Goal: Information Seeking & Learning: Learn about a topic

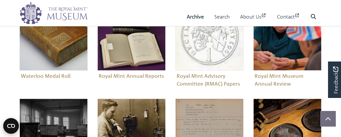
scroll to position [285, 0]
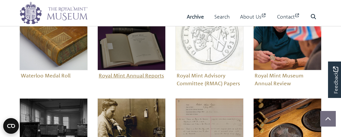
click at [132, 75] on figure "Royal Mint Annual Reports" at bounding box center [132, 41] width 68 height 79
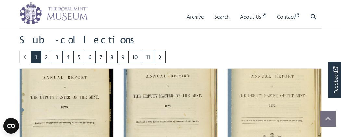
scroll to position [356, 0]
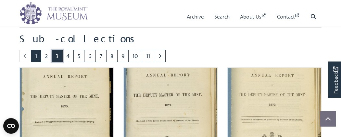
click at [55, 55] on link "3" at bounding box center [57, 56] width 11 height 12
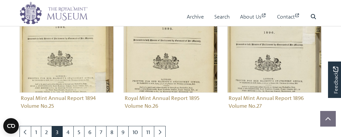
scroll to position [671, 0]
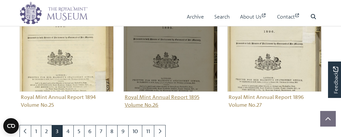
click at [186, 62] on img "Sub-collection" at bounding box center [171, 44] width 94 height 94
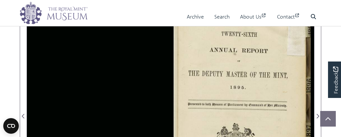
click at [129, 60] on div at bounding box center [170, 112] width 287 height 224
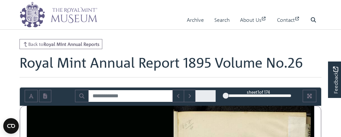
click at [324, 12] on div "Menu Archive Search About Us Contact Search" at bounding box center [171, 14] width 312 height 29
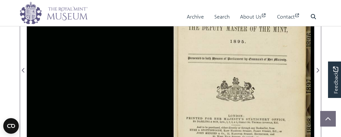
scroll to position [153, 0]
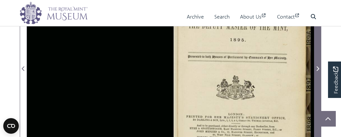
click at [318, 68] on icon "Next Page" at bounding box center [317, 68] width 3 height 5
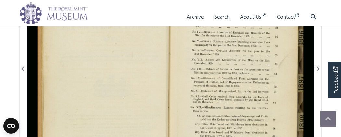
click at [242, 71] on div at bounding box center [243, 65] width 144 height 224
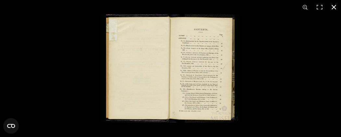
click at [335, 6] on button at bounding box center [334, 7] width 14 height 14
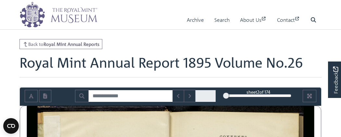
click at [265, 95] on div "2" at bounding box center [259, 95] width 66 height 7
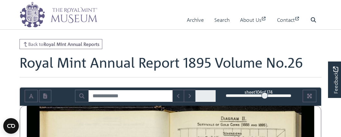
click at [255, 95] on div "104" at bounding box center [259, 95] width 66 height 7
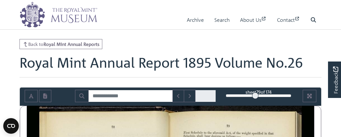
click at [247, 95] on div "79" at bounding box center [259, 95] width 66 height 7
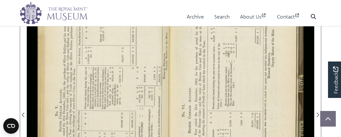
scroll to position [110, 0]
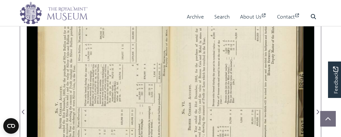
click at [131, 99] on div at bounding box center [99, 108] width 144 height 224
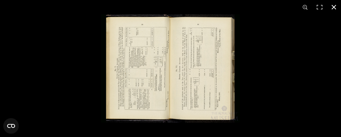
click at [334, 5] on button at bounding box center [334, 7] width 14 height 14
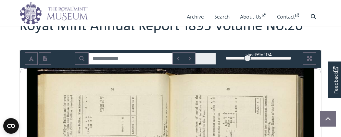
scroll to position [35, 0]
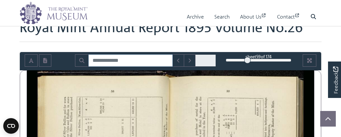
click at [125, 60] on input "Search for" at bounding box center [130, 60] width 85 height 12
click at [229, 60] on div "59" at bounding box center [259, 60] width 66 height 7
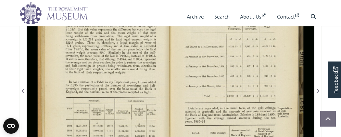
scroll to position [131, 0]
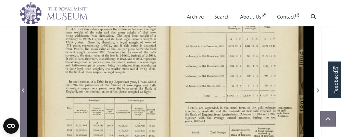
click at [24, 89] on icon "Previous Page" at bounding box center [23, 90] width 3 height 5
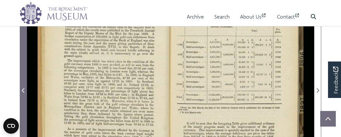
click at [24, 89] on icon "Previous Page" at bounding box center [23, 90] width 3 height 5
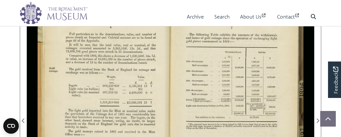
scroll to position [103, 0]
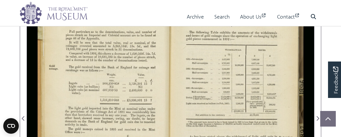
click at [186, 73] on div at bounding box center [243, 114] width 144 height 224
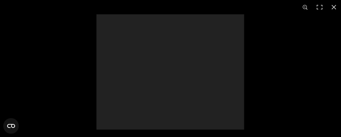
click at [186, 73] on div at bounding box center [171, 71] width 148 height 115
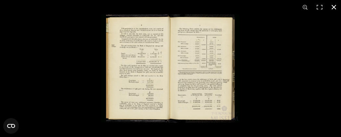
click at [334, 9] on button at bounding box center [334, 7] width 14 height 14
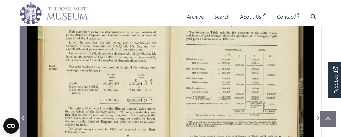
click at [24, 116] on icon "Previous Page" at bounding box center [23, 118] width 3 height 5
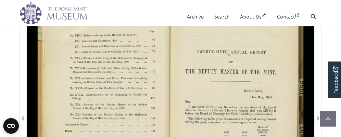
click at [91, 100] on div at bounding box center [99, 114] width 144 height 224
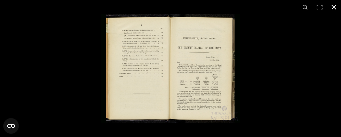
click at [333, 6] on button at bounding box center [334, 7] width 14 height 14
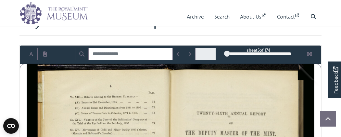
scroll to position [42, 0]
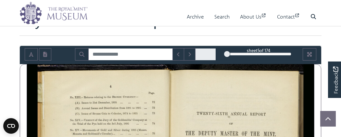
click at [259, 53] on div "5" at bounding box center [259, 54] width 66 height 7
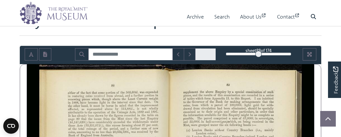
click at [253, 54] on div "88" at bounding box center [259, 54] width 66 height 7
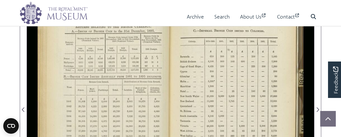
scroll to position [111, 0]
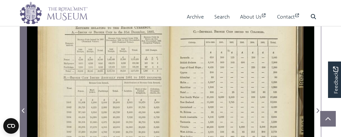
click at [23, 111] on icon "Previous Page" at bounding box center [23, 110] width 3 height 5
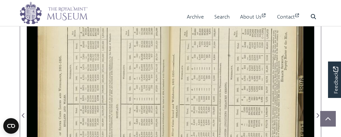
scroll to position [107, 0]
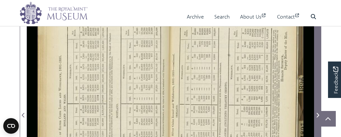
click at [316, 114] on icon "Next Page" at bounding box center [317, 114] width 3 height 5
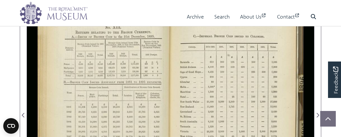
click at [109, 73] on div at bounding box center [99, 111] width 144 height 224
